Goal: Task Accomplishment & Management: Manage account settings

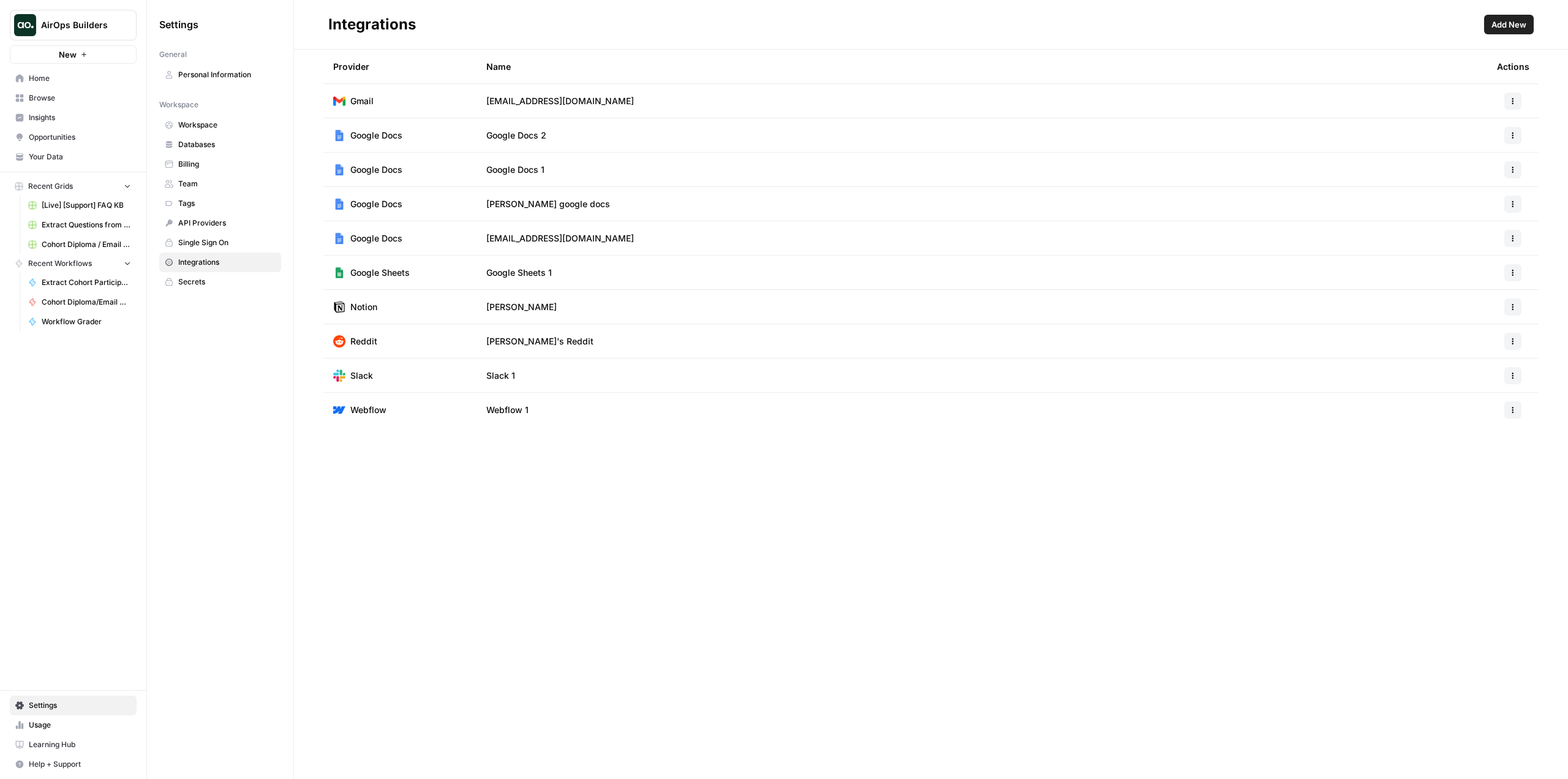
click at [84, 30] on span "AirOps Builders" at bounding box center [78, 26] width 74 height 12
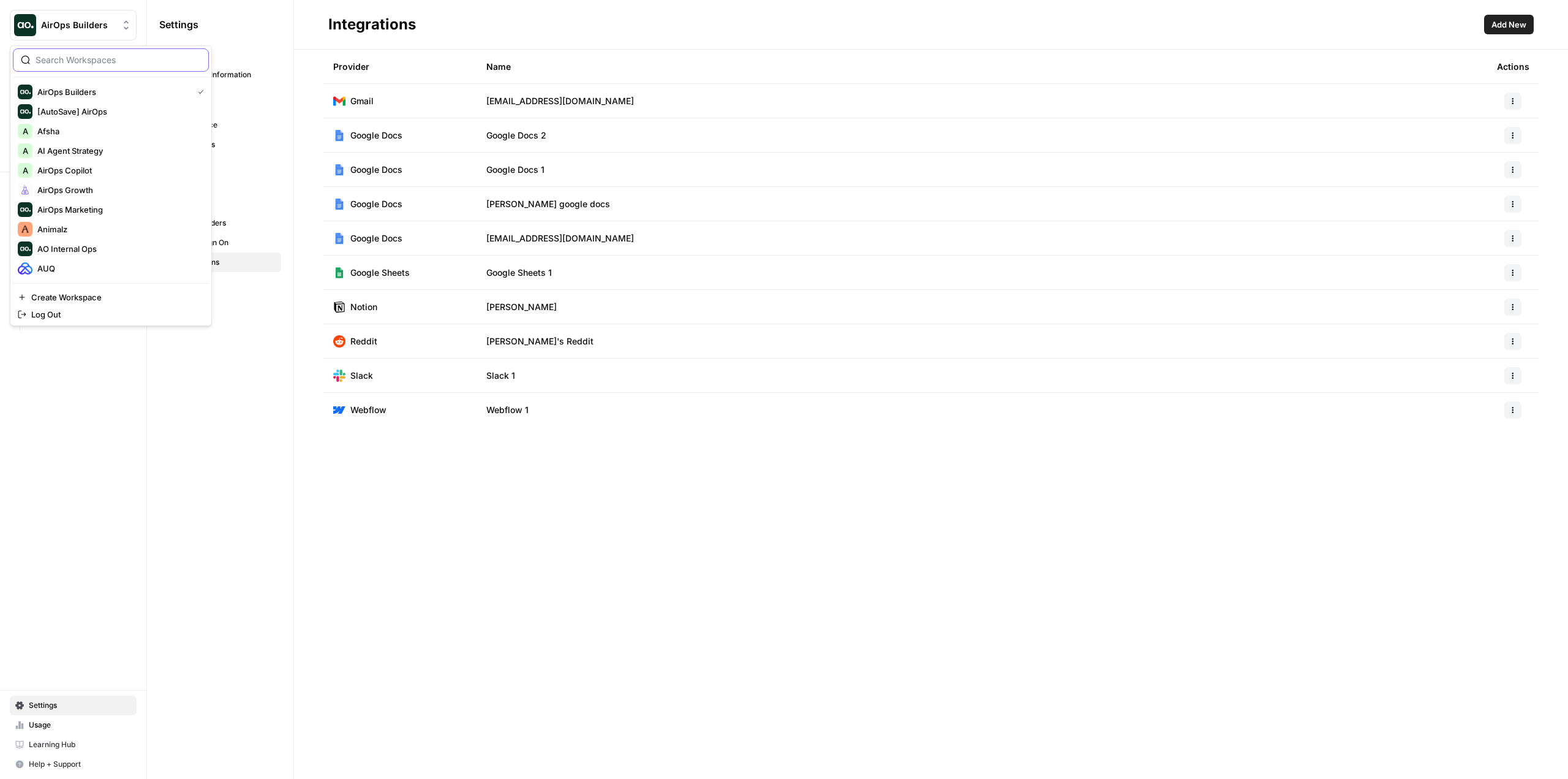
click at [140, 63] on input "search" at bounding box center [118, 60] width 166 height 12
type input "agent"
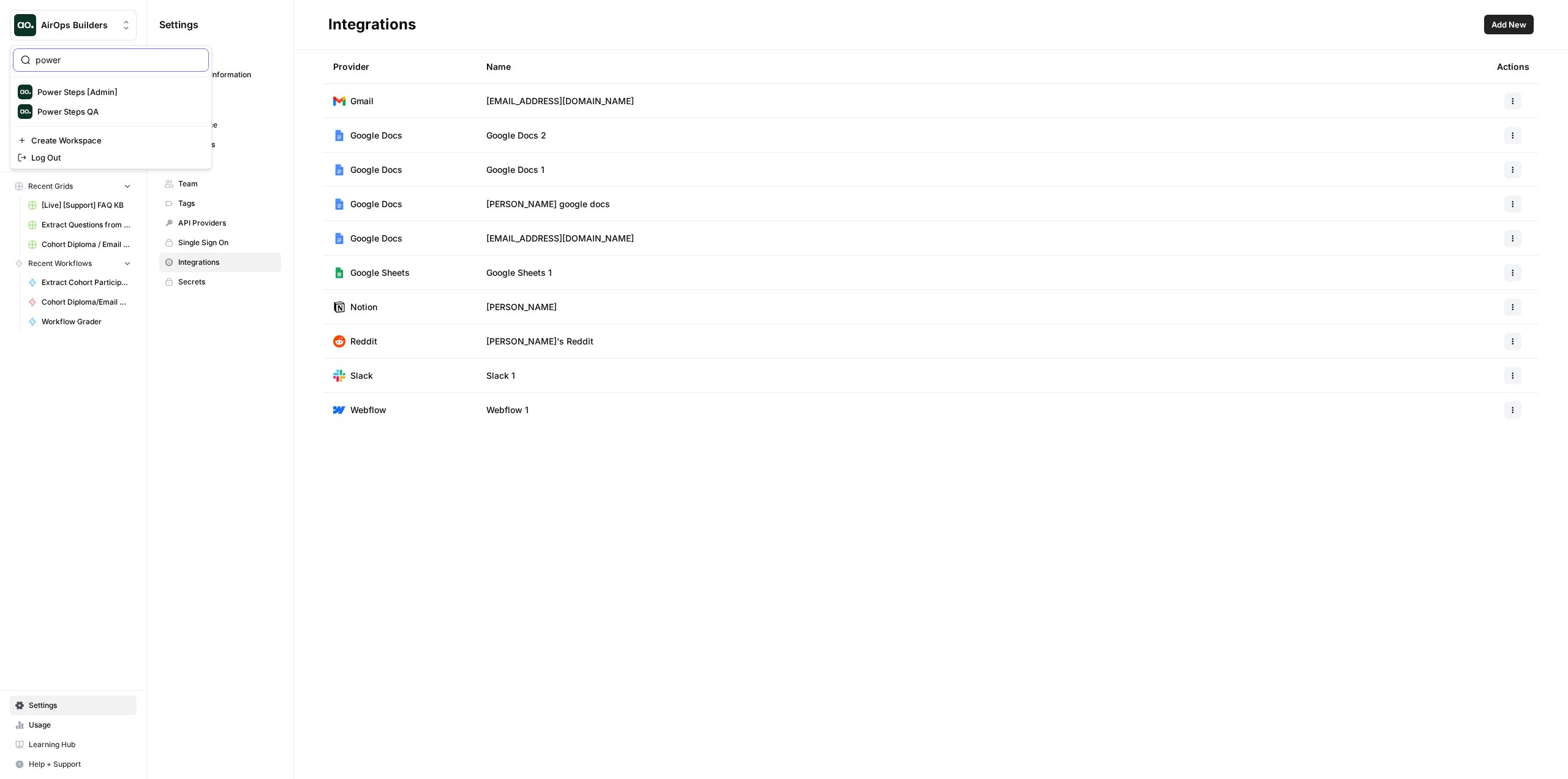
type input "power"
click at [91, 91] on span "Power Steps [Admin]" at bounding box center [118, 92] width 162 height 12
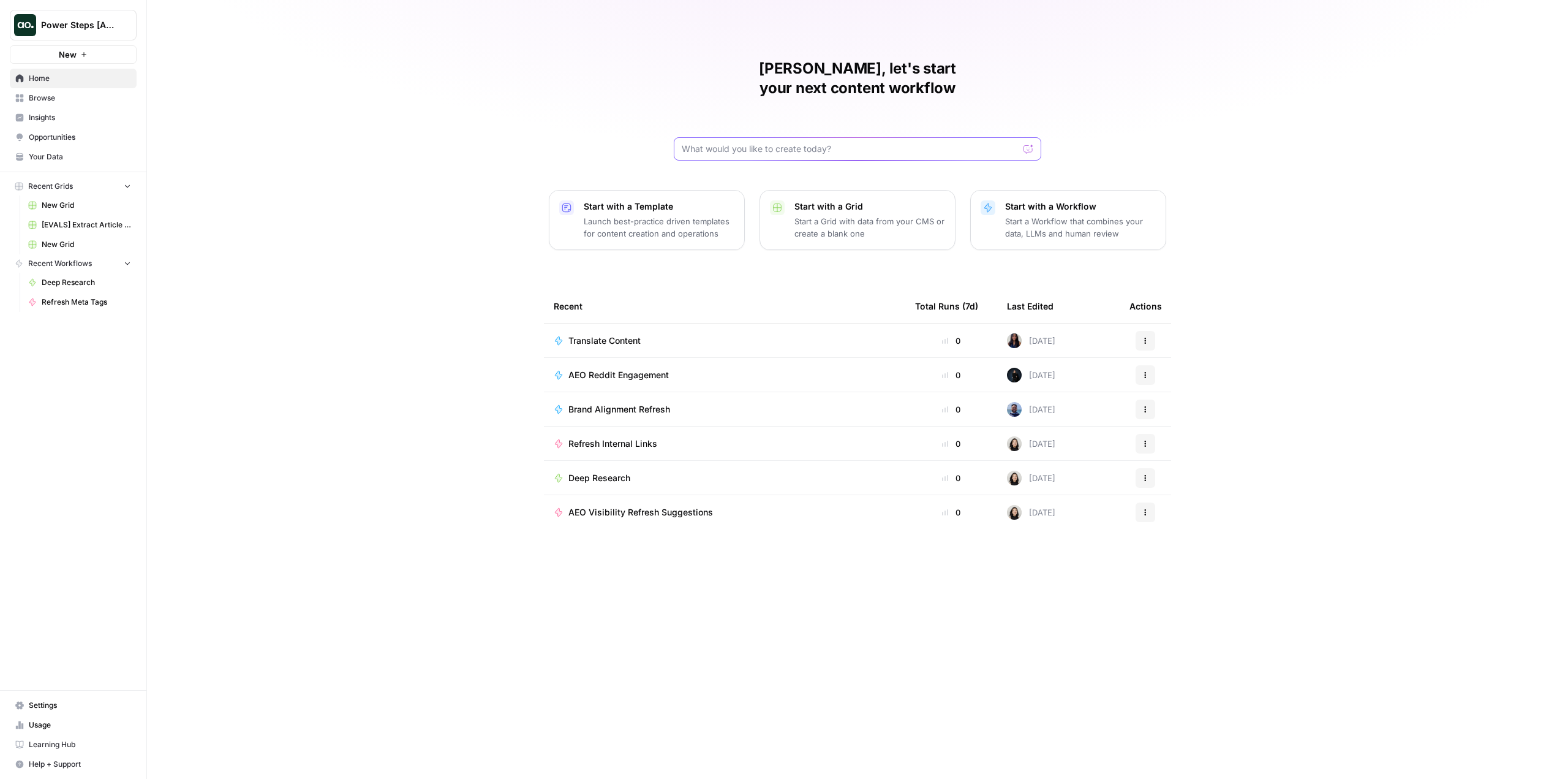
click at [716, 143] on input "text" at bounding box center [850, 149] width 337 height 12
type input "ref"
click at [83, 107] on link "Browse" at bounding box center [73, 98] width 127 height 19
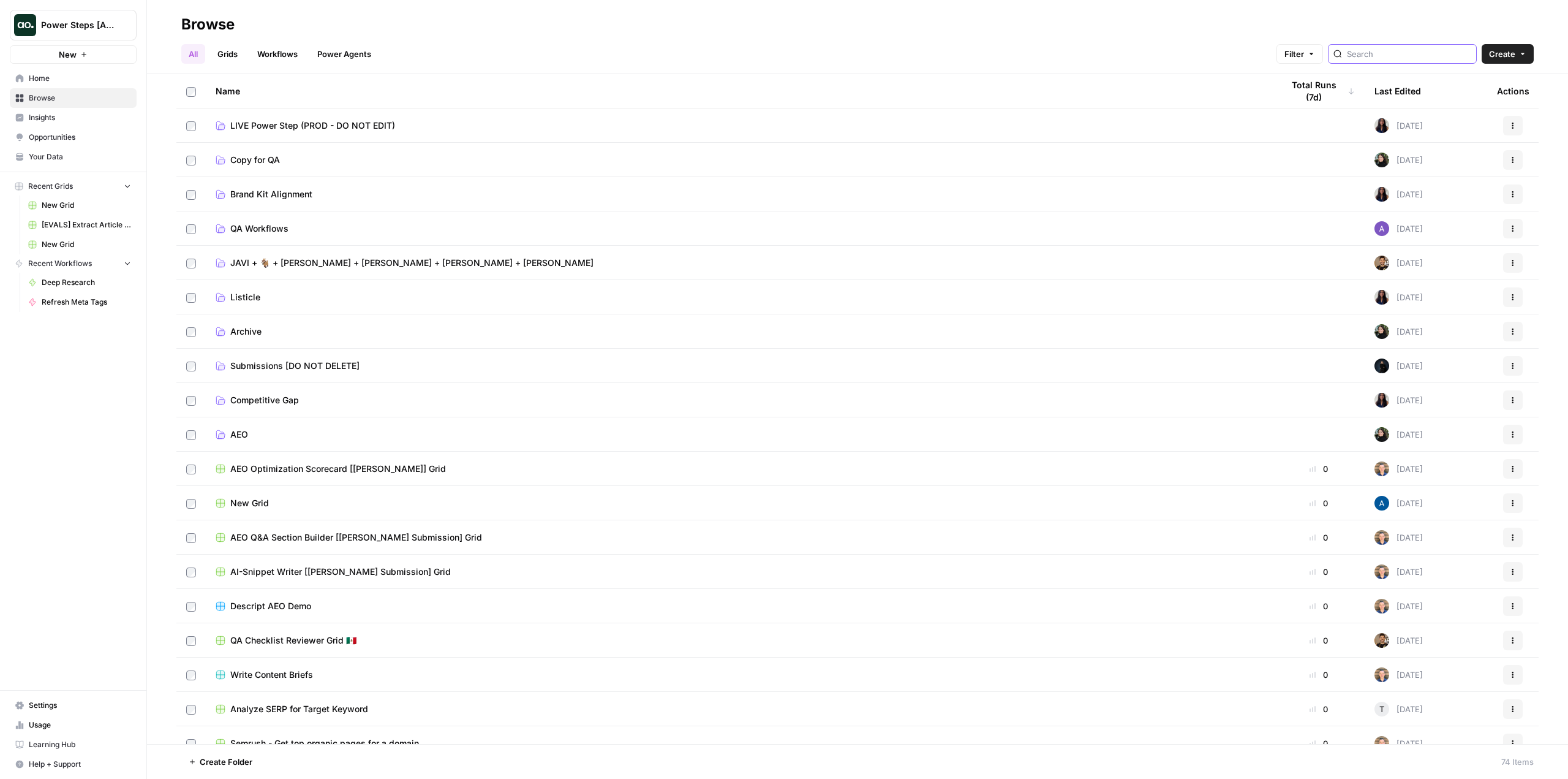
click at [1387, 55] on input "search" at bounding box center [1409, 54] width 124 height 12
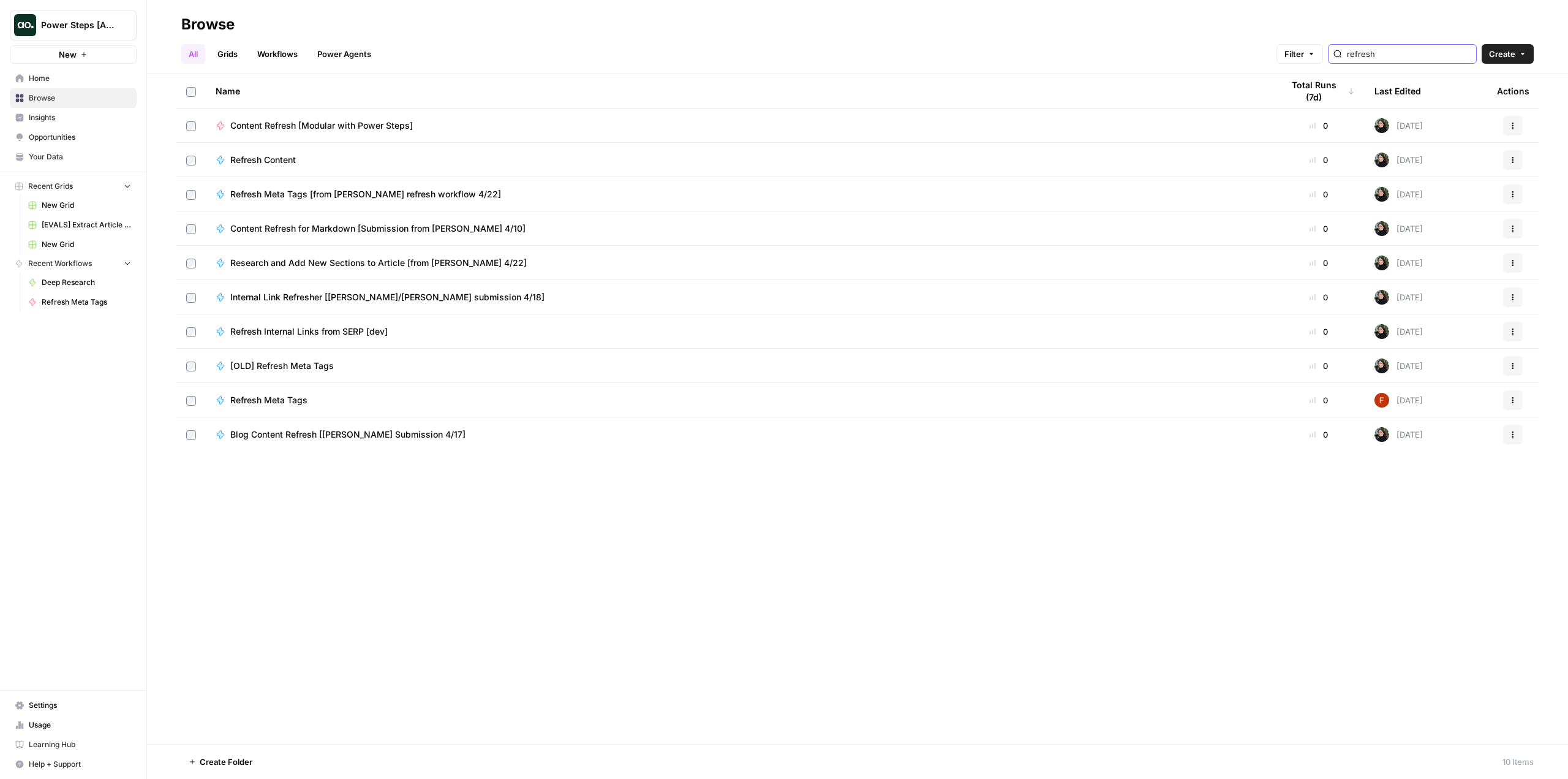
type input "refresh"
click at [281, 161] on span "Refresh Content" at bounding box center [263, 160] width 65 height 12
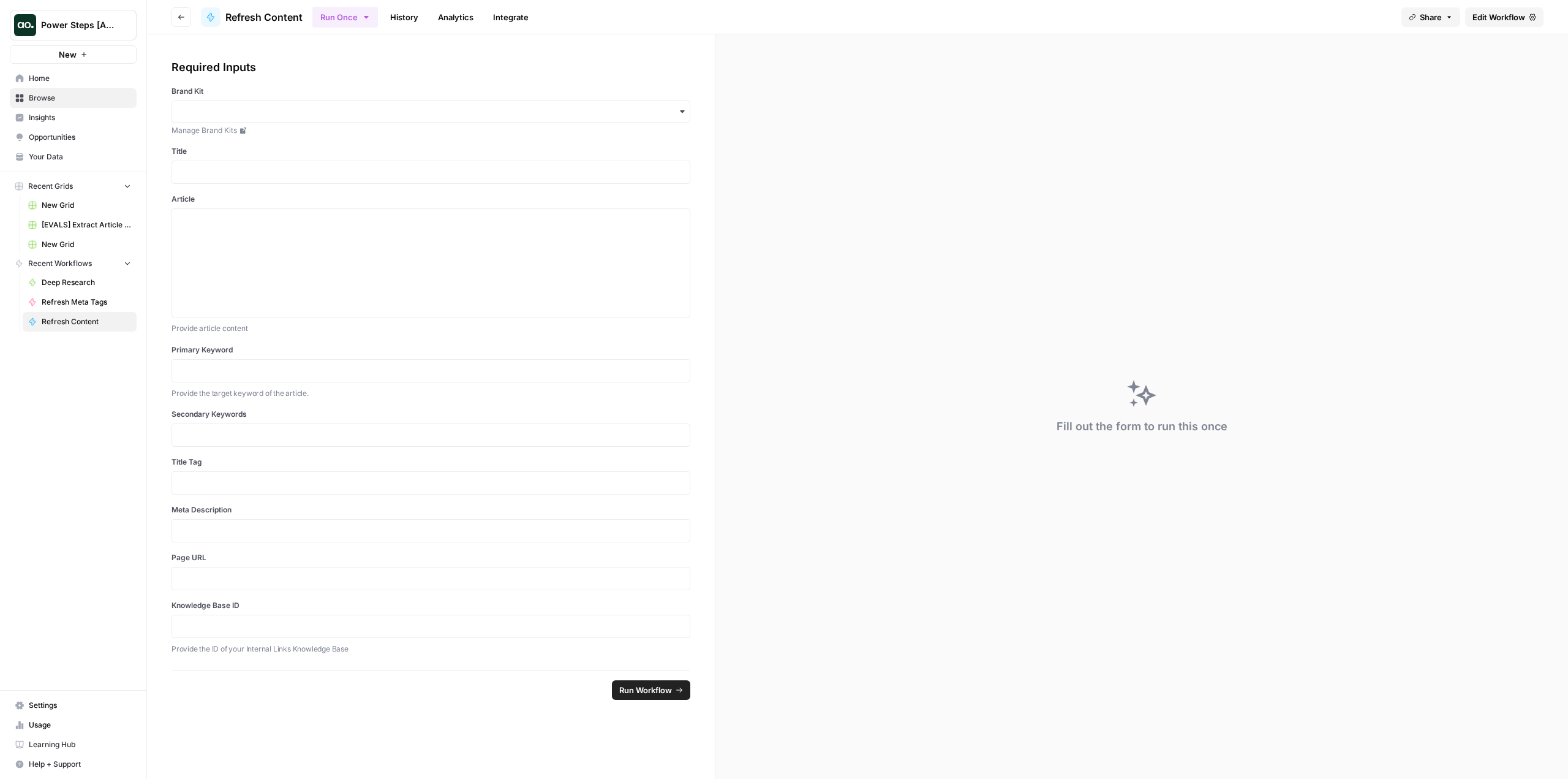
click at [1501, 14] on span "Edit Workflow" at bounding box center [1499, 18] width 53 height 12
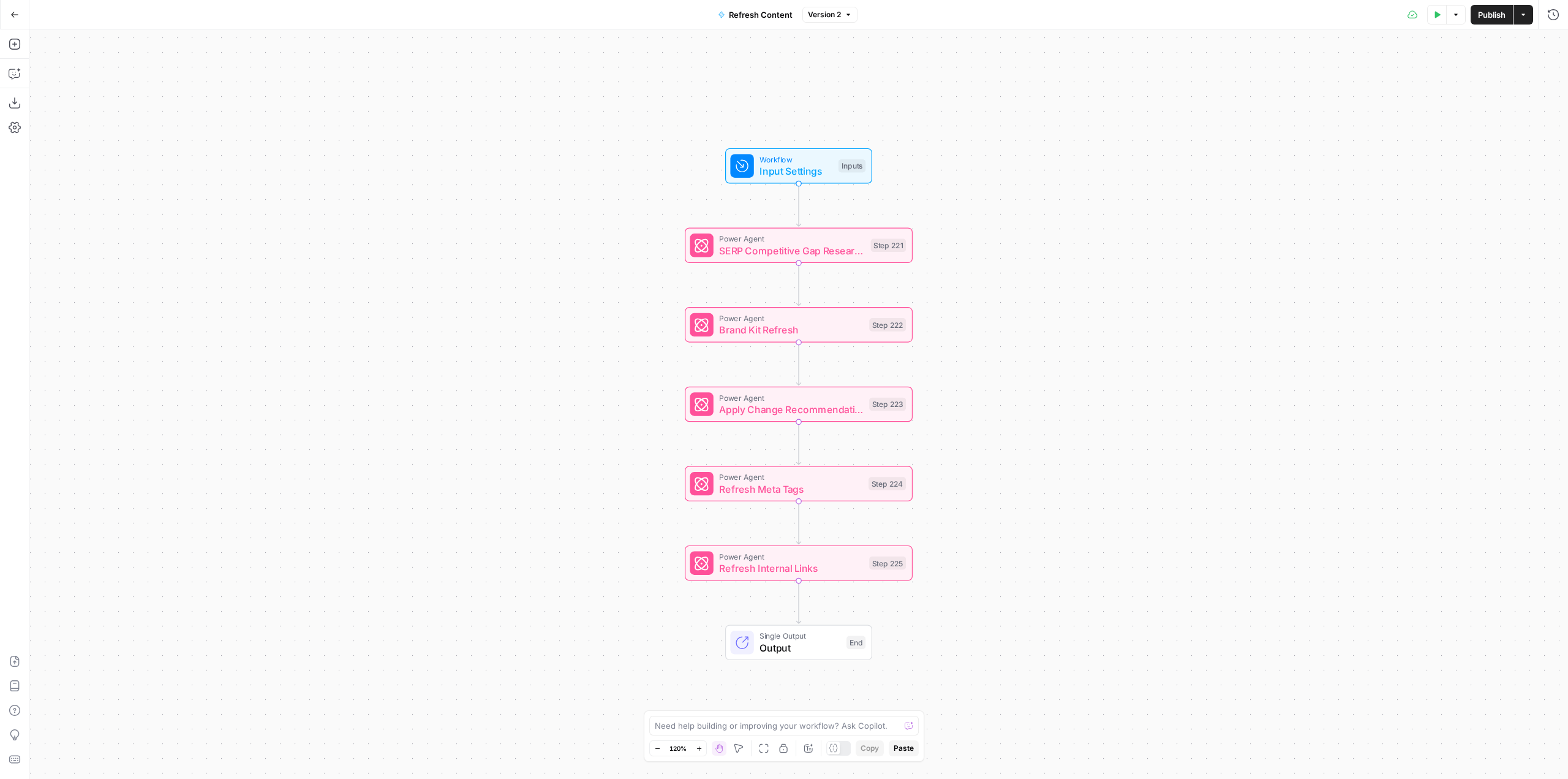
click at [19, 15] on button "Go Back" at bounding box center [14, 14] width 22 height 22
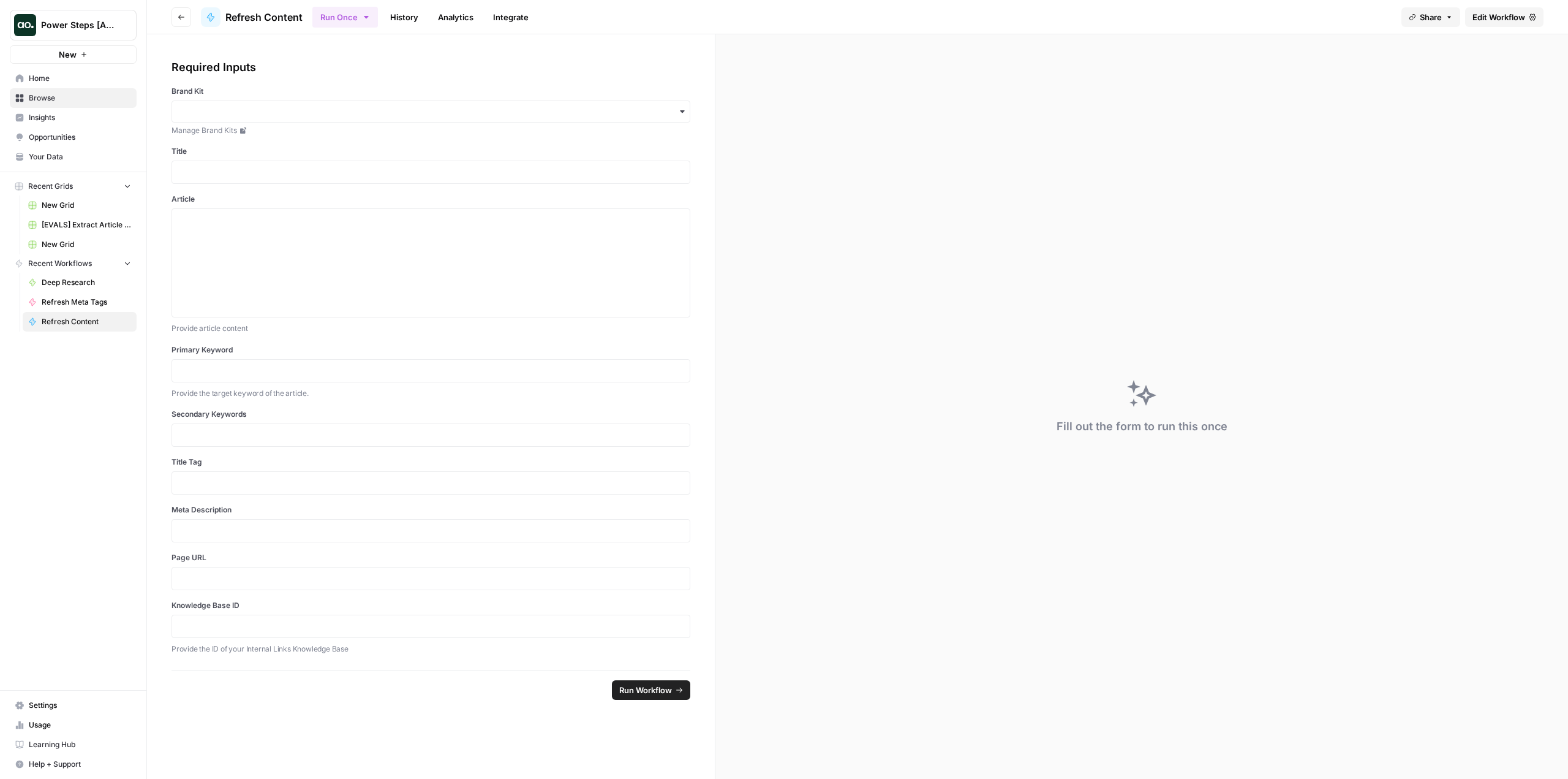
click at [90, 26] on span "Power Steps [Admin]" at bounding box center [78, 26] width 74 height 12
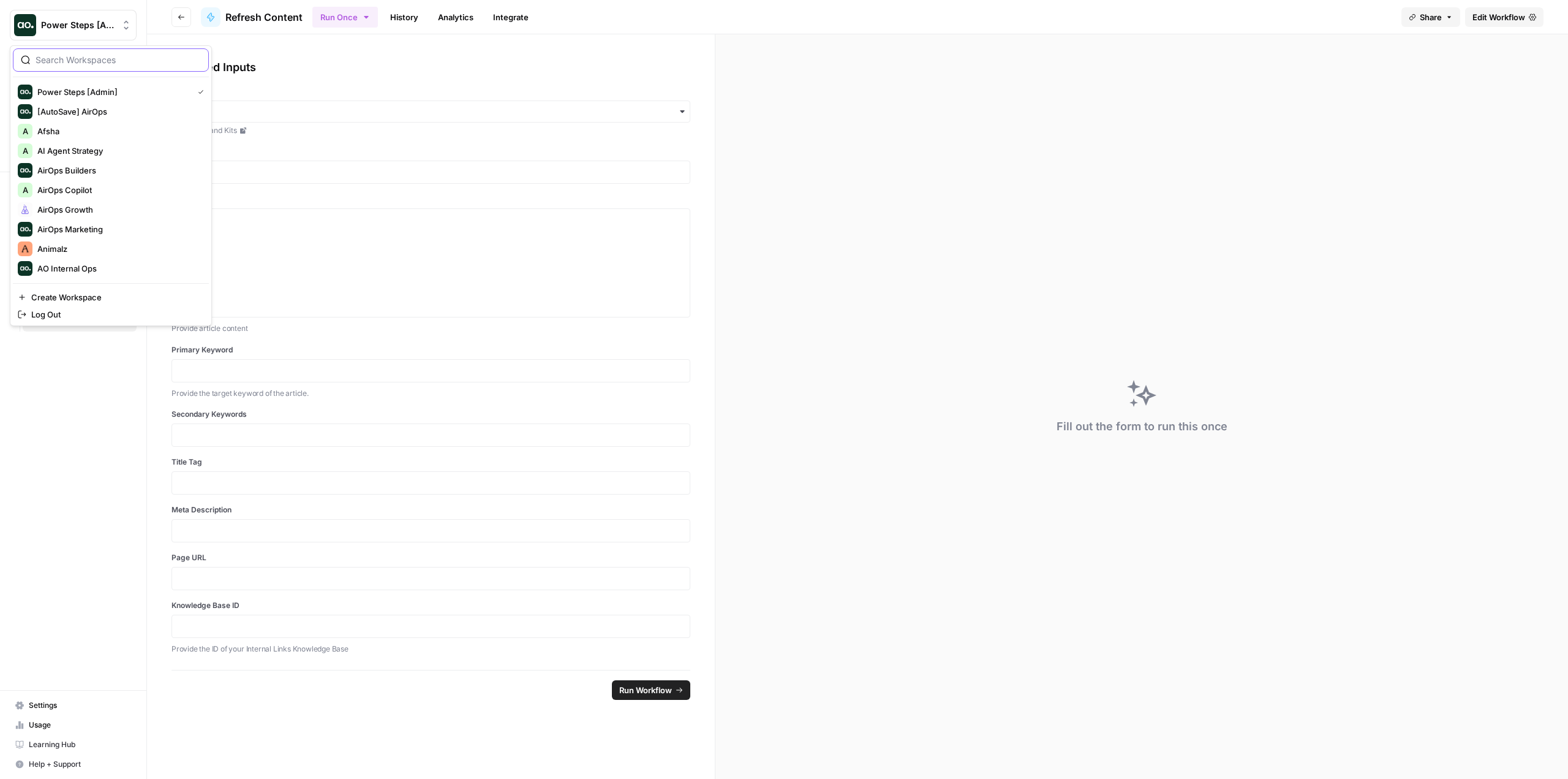
click at [109, 64] on input "search" at bounding box center [118, 60] width 166 height 12
type input "let"
click at [76, 84] on button "LETS" at bounding box center [111, 92] width 196 height 19
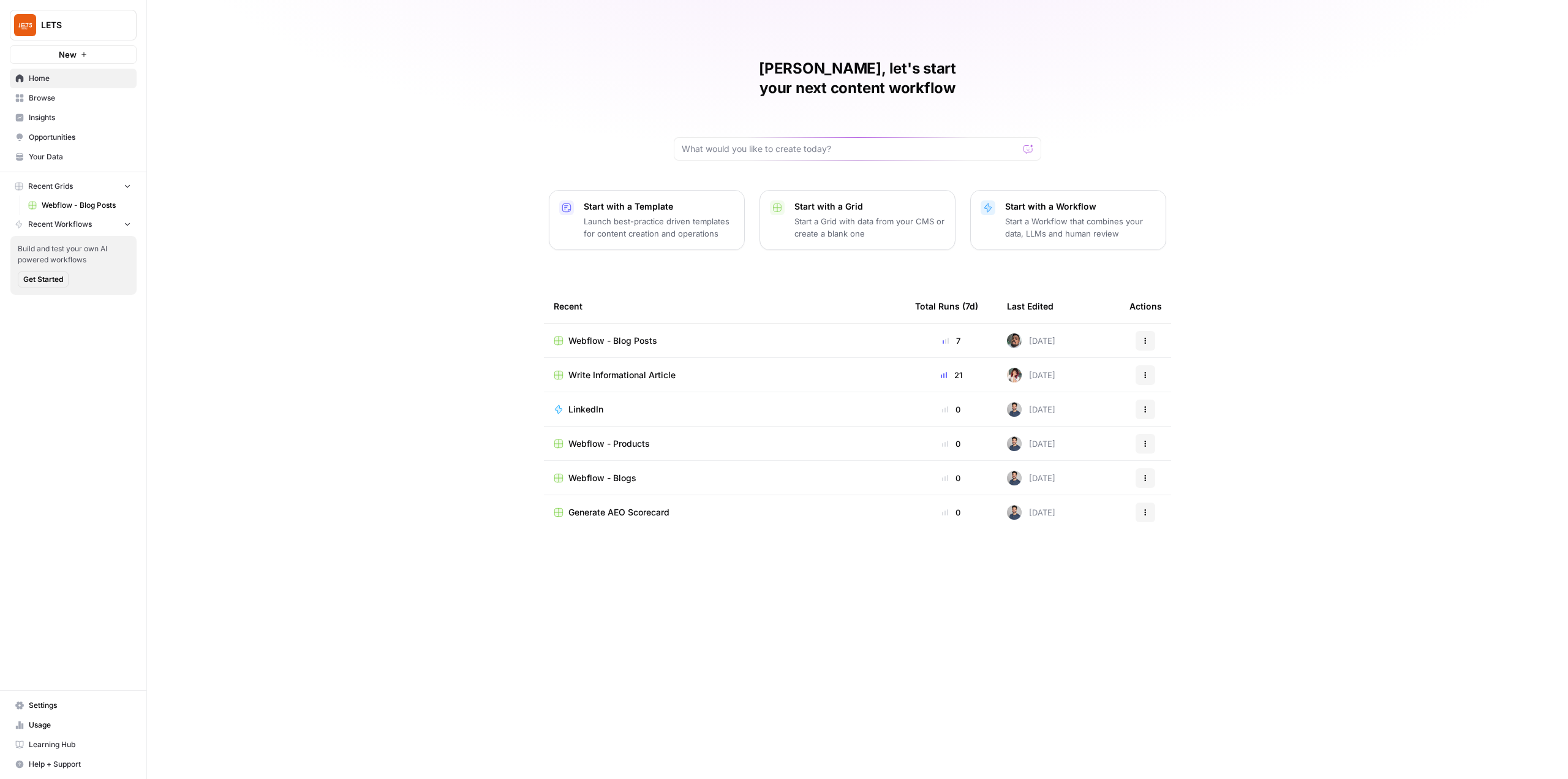
click at [77, 697] on link "Settings" at bounding box center [73, 705] width 127 height 19
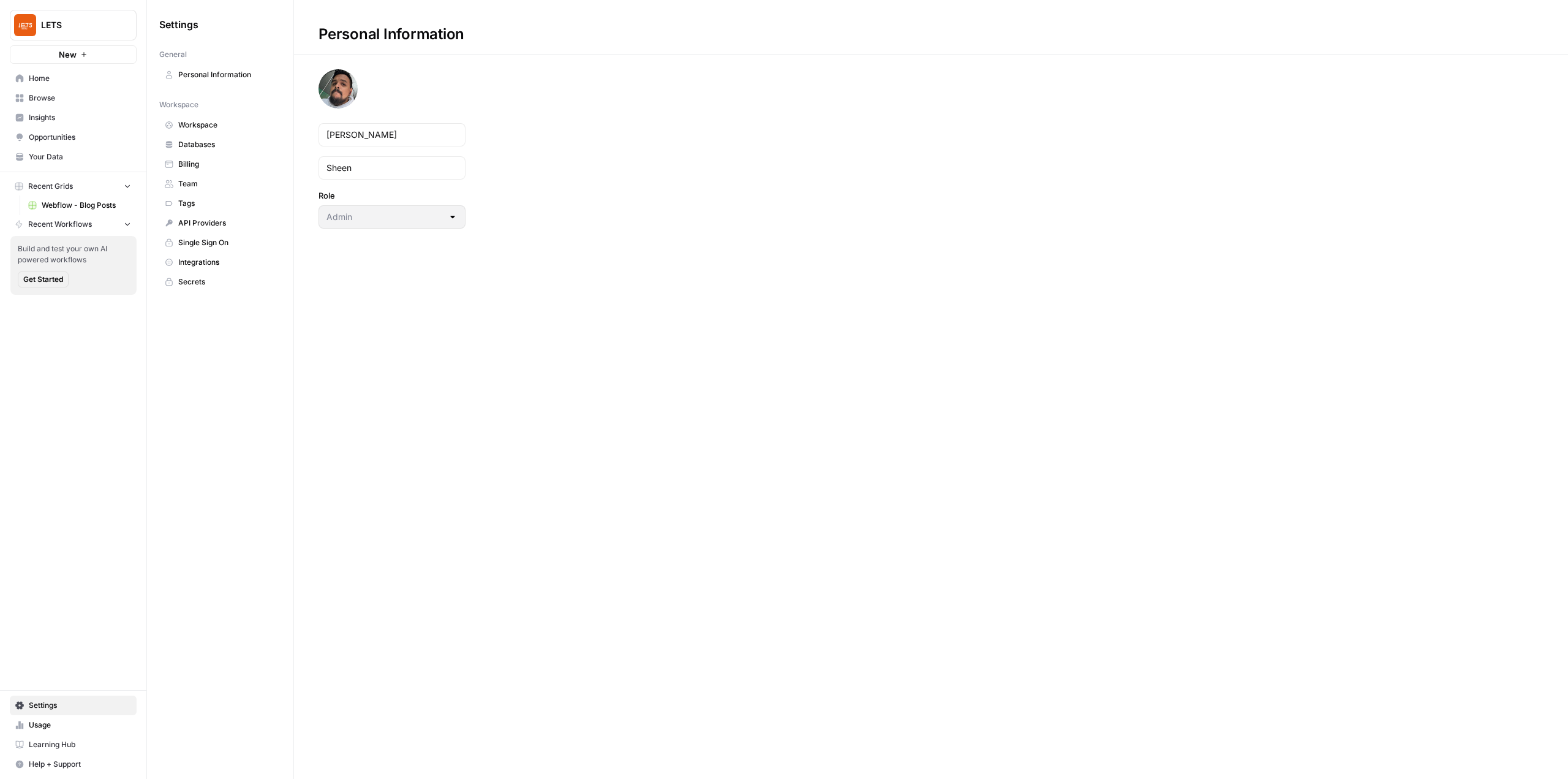
click at [206, 165] on span "Billing" at bounding box center [226, 164] width 98 height 11
